Goal: Task Accomplishment & Management: Manage account settings

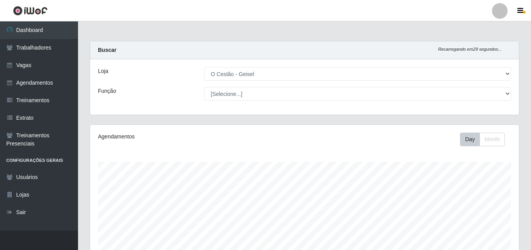
select select "224"
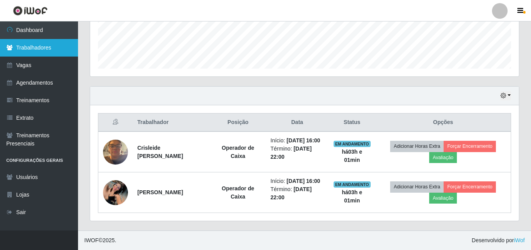
scroll to position [162, 429]
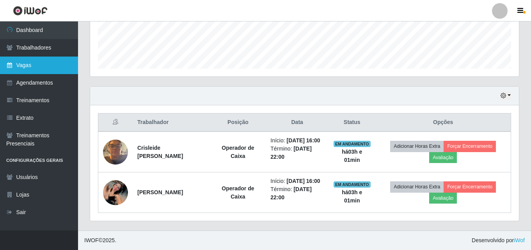
click at [21, 64] on link "Vagas" at bounding box center [39, 66] width 78 height 18
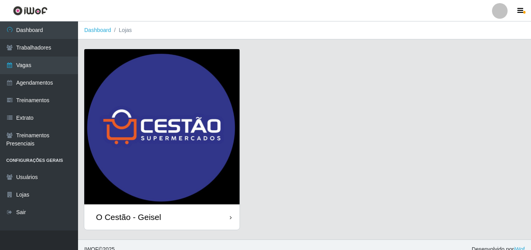
click at [117, 213] on div "O Cestão - Geisel" at bounding box center [128, 217] width 65 height 10
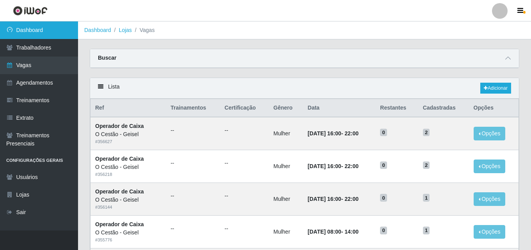
click at [46, 34] on link "Dashboard" at bounding box center [39, 30] width 78 height 18
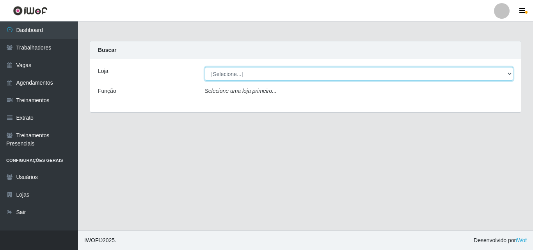
click at [235, 77] on select "[Selecione...] O Cestão - Geisel" at bounding box center [359, 74] width 308 height 14
select select "224"
click at [205, 67] on select "[Selecione...] O Cestão - Geisel" at bounding box center [359, 74] width 308 height 14
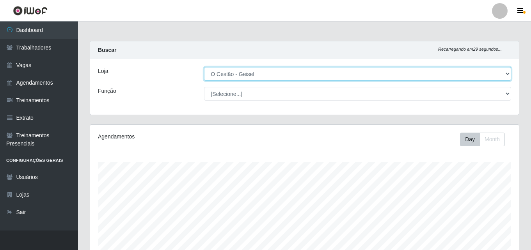
scroll to position [162, 429]
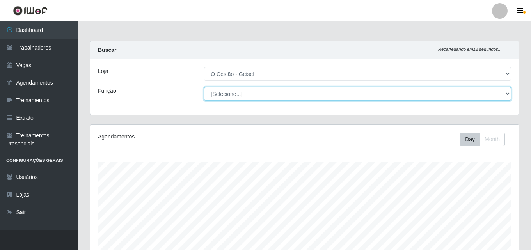
click at [256, 94] on select "[Selecione...] ASG ASG + ASG ++ Auxiliar de Estoque Auxiliar de Estoque + Auxil…" at bounding box center [357, 94] width 307 height 14
select select "22"
click at [204, 87] on select "[Selecione...] ASG ASG + ASG ++ Auxiliar de Estoque Auxiliar de Estoque + Auxil…" at bounding box center [357, 94] width 307 height 14
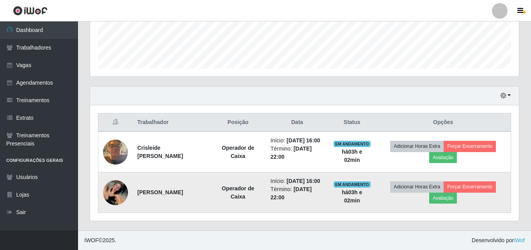
scroll to position [227, 0]
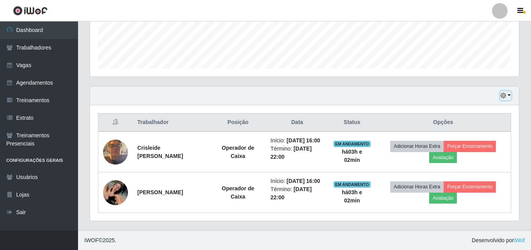
click at [502, 93] on icon "button" at bounding box center [502, 95] width 5 height 5
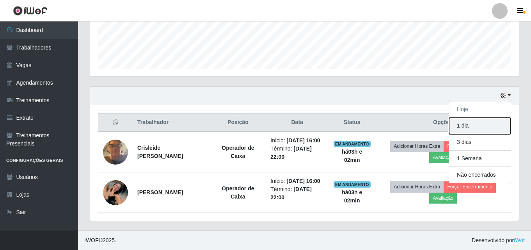
click at [470, 118] on button "1 dia" at bounding box center [480, 126] width 62 height 16
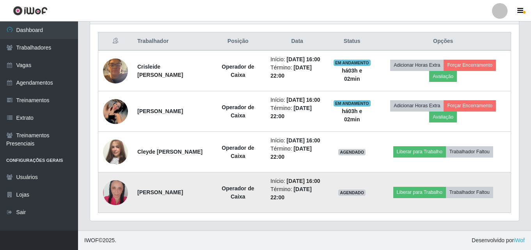
scroll to position [324, 0]
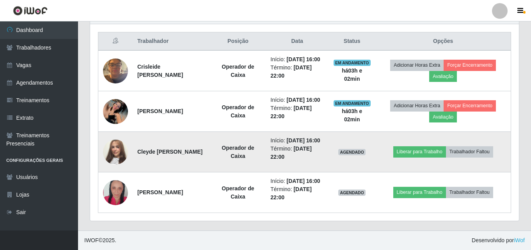
click at [118, 135] on img at bounding box center [115, 152] width 25 height 44
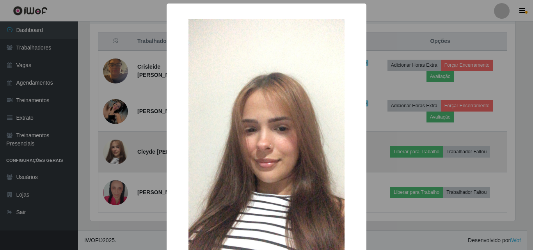
click at [118, 135] on div "× OK Cancel" at bounding box center [266, 125] width 533 height 250
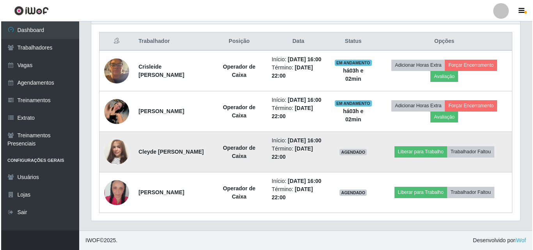
scroll to position [162, 429]
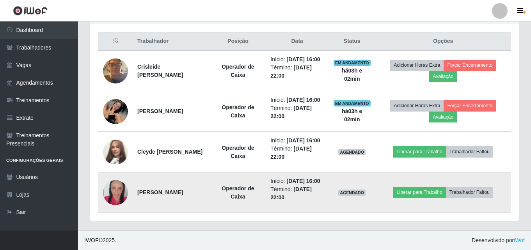
click at [122, 187] on img at bounding box center [115, 192] width 25 height 37
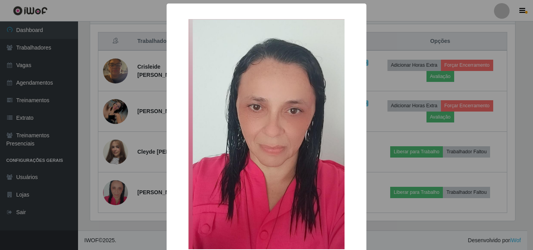
click at [131, 155] on div "× OK Cancel" at bounding box center [266, 125] width 533 height 250
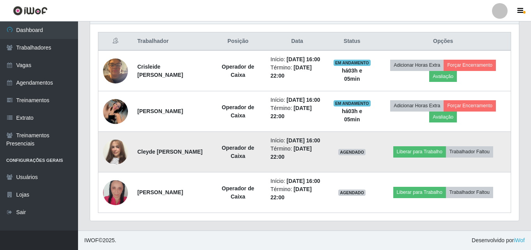
scroll to position [227, 0]
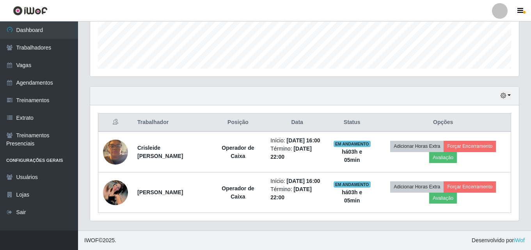
drag, startPoint x: 85, startPoint y: 32, endPoint x: 97, endPoint y: 73, distance: 42.6
click at [101, 74] on div "Carregando... Buscar Recarregando em 5 segundos... [PERSON_NAME] [Selecione...]…" at bounding box center [304, 31] width 429 height 400
click at [84, 62] on div "Agendamentos Day Month" at bounding box center [304, 0] width 441 height 172
click at [501, 93] on icon "button" at bounding box center [502, 95] width 5 height 5
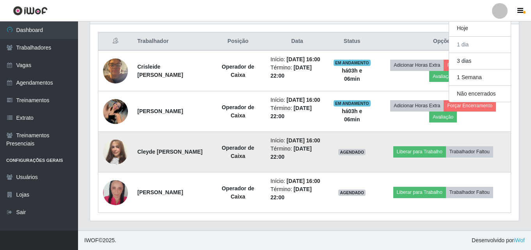
scroll to position [324, 0]
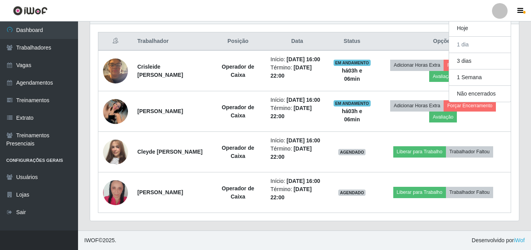
click at [524, 175] on div "Hoje 1 dia 3 dias 1 Semana Não encerrados Trabalhador Posição Data Status Opçõe…" at bounding box center [304, 117] width 441 height 225
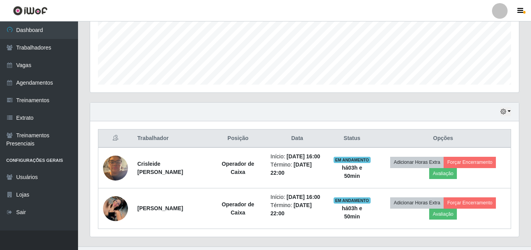
scroll to position [227, 0]
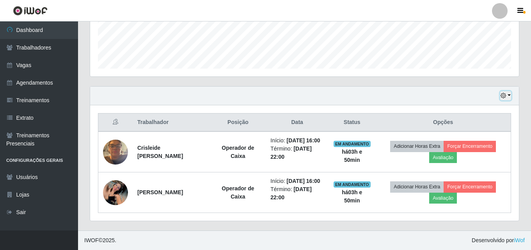
click at [505, 93] on icon "button" at bounding box center [502, 95] width 5 height 5
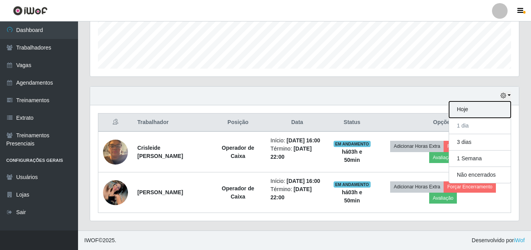
click at [465, 101] on button "Hoje" at bounding box center [480, 109] width 62 height 16
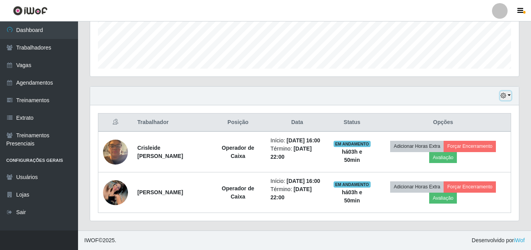
click at [510, 91] on button "button" at bounding box center [505, 95] width 11 height 9
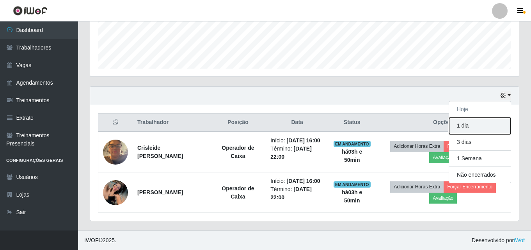
click at [470, 118] on button "1 dia" at bounding box center [480, 126] width 62 height 16
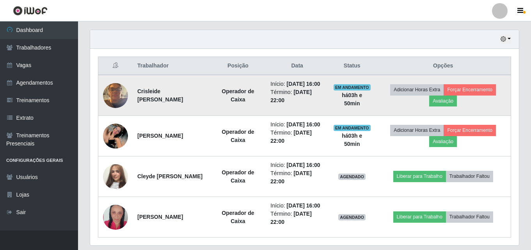
scroll to position [324, 0]
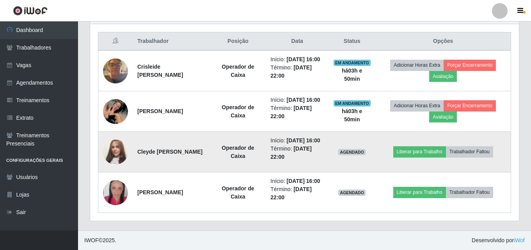
click at [115, 130] on img at bounding box center [115, 152] width 25 height 44
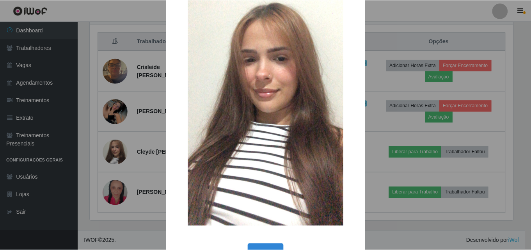
scroll to position [78, 0]
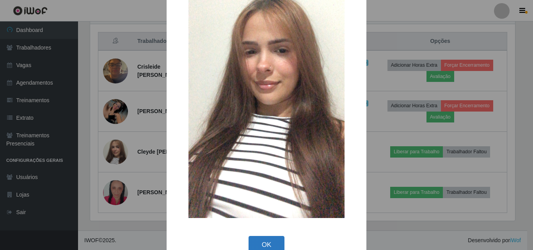
click at [268, 248] on button "OK" at bounding box center [266, 245] width 36 height 18
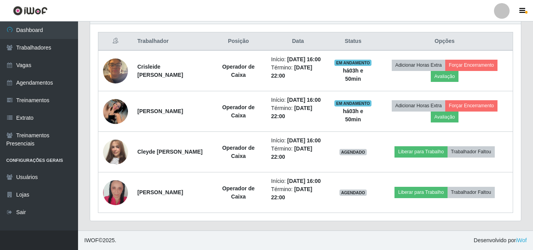
scroll to position [162, 429]
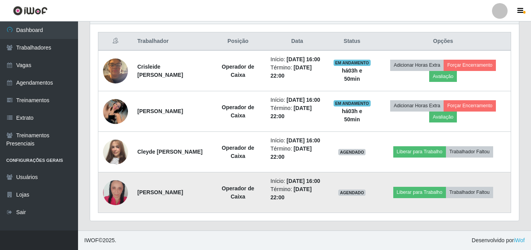
click at [123, 189] on img at bounding box center [115, 192] width 25 height 37
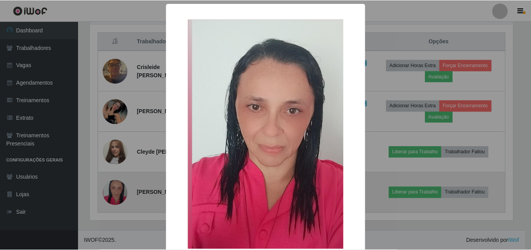
scroll to position [162, 425]
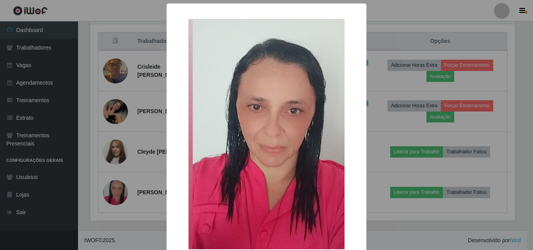
click at [161, 162] on div "× OK Cancel" at bounding box center [266, 125] width 533 height 250
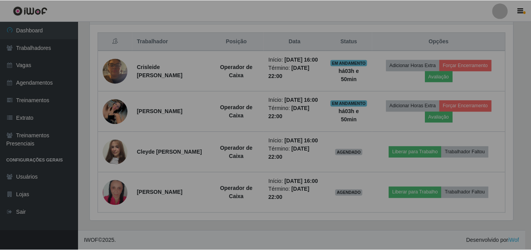
scroll to position [162, 429]
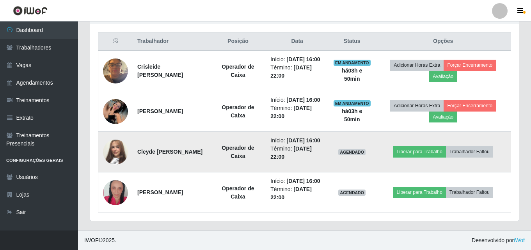
click at [118, 138] on img at bounding box center [115, 152] width 25 height 44
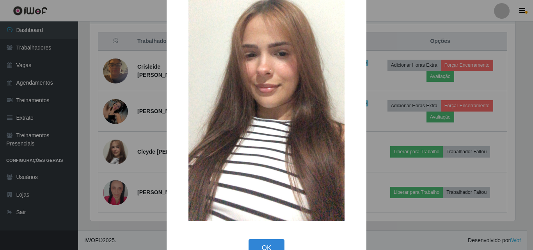
scroll to position [78, 0]
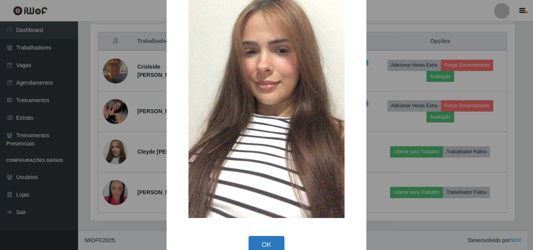
click at [262, 248] on button "OK" at bounding box center [266, 245] width 36 height 18
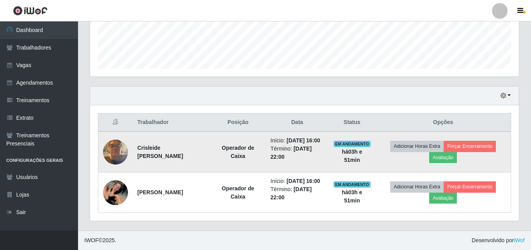
scroll to position [227, 0]
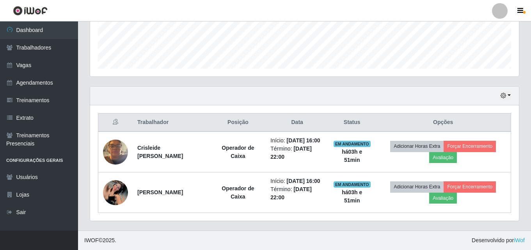
click at [291, 231] on footer "IWOF © 2025 . Desenvolvido por iWof" at bounding box center [304, 239] width 453 height 19
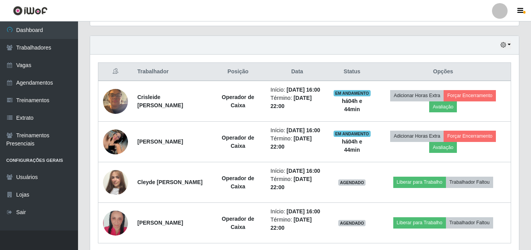
scroll to position [285, 0]
